Goal: Transaction & Acquisition: Purchase product/service

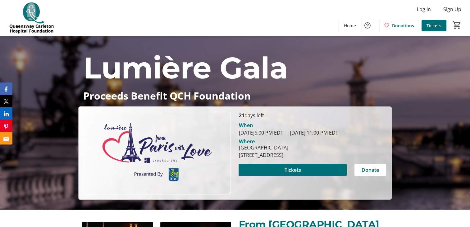
scroll to position [31, 0]
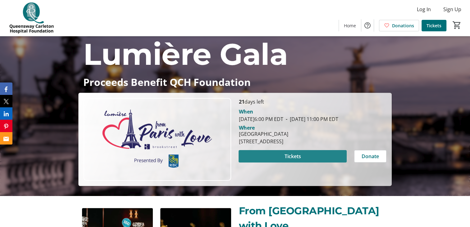
click at [278, 164] on span at bounding box center [292, 156] width 108 height 15
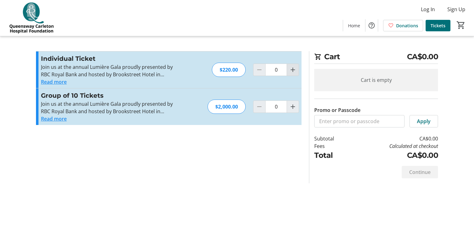
click at [295, 71] on mat-icon "Increment by one" at bounding box center [292, 69] width 7 height 7
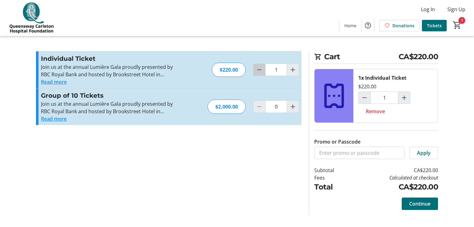
click at [257, 70] on mat-icon "Decrement by one" at bounding box center [259, 69] width 7 height 7
type input "0"
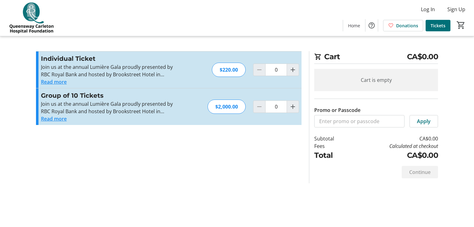
click at [53, 118] on button "Read more" at bounding box center [54, 118] width 26 height 7
